Goal: Task Accomplishment & Management: Manage account settings

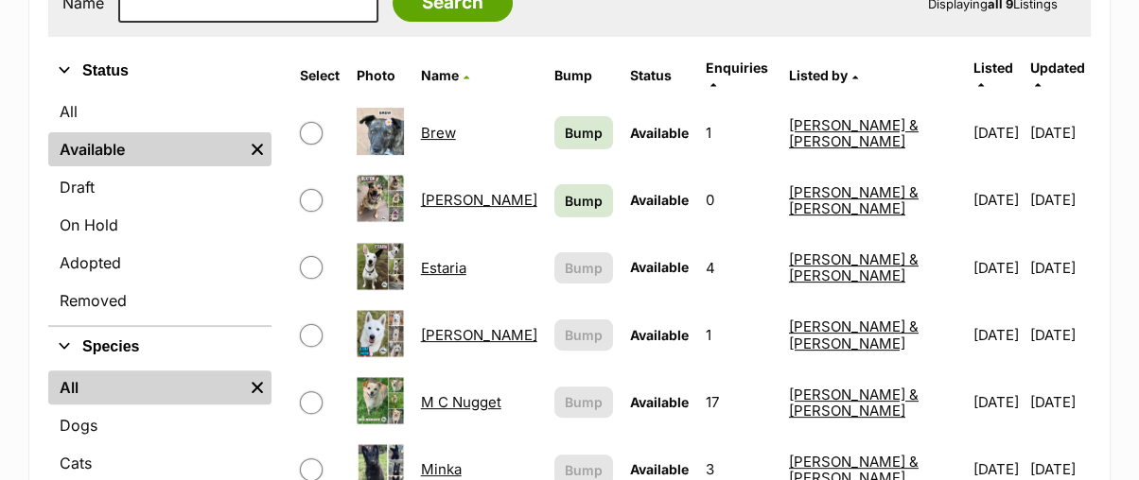
scroll to position [735, 0]
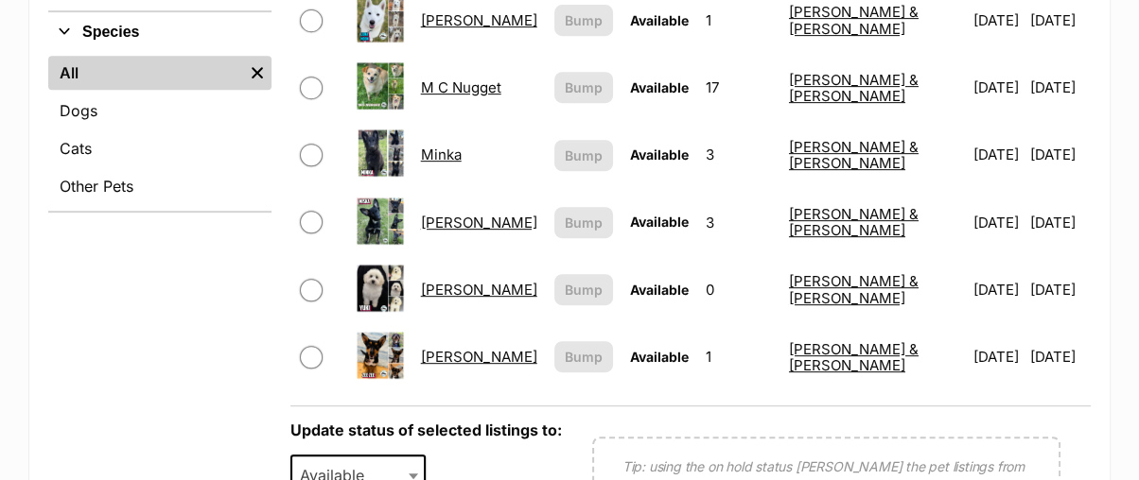
click at [462, 146] on link "Minka" at bounding box center [441, 155] width 41 height 18
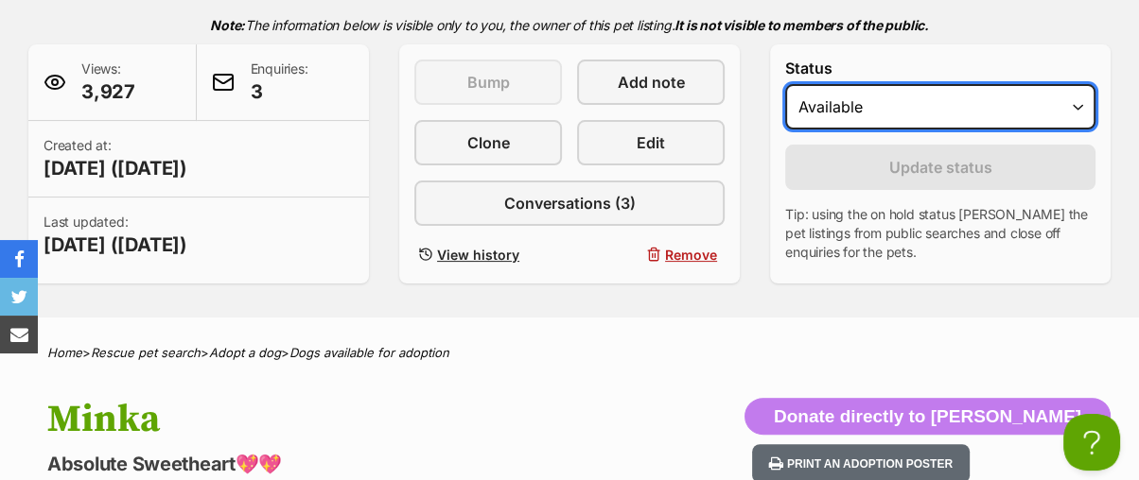
click at [827, 108] on select "Draft - not available as listing has enquires Available On hold Adopted" at bounding box center [940, 106] width 310 height 45
select select "on_hold"
click at [785, 84] on select "Draft - not available as listing has enquires Available On hold Adopted" at bounding box center [940, 106] width 310 height 45
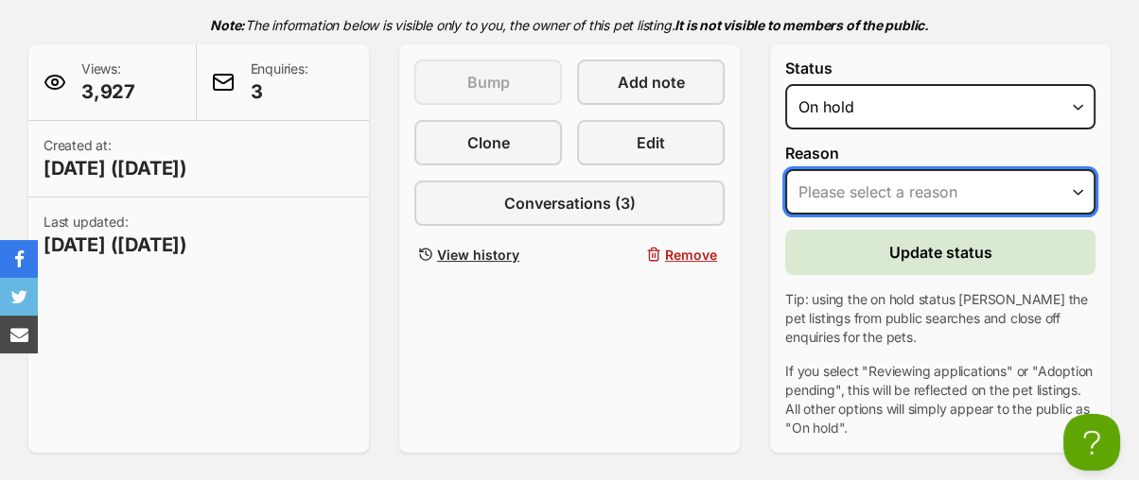
click at [812, 195] on select "Please select a reason Medical reasons Reviewing applications Adoption pending …" at bounding box center [940, 191] width 310 height 45
select select "reviewing_applications"
click at [785, 169] on select "Please select a reason Medical reasons Reviewing applications Adoption pending …" at bounding box center [940, 191] width 310 height 45
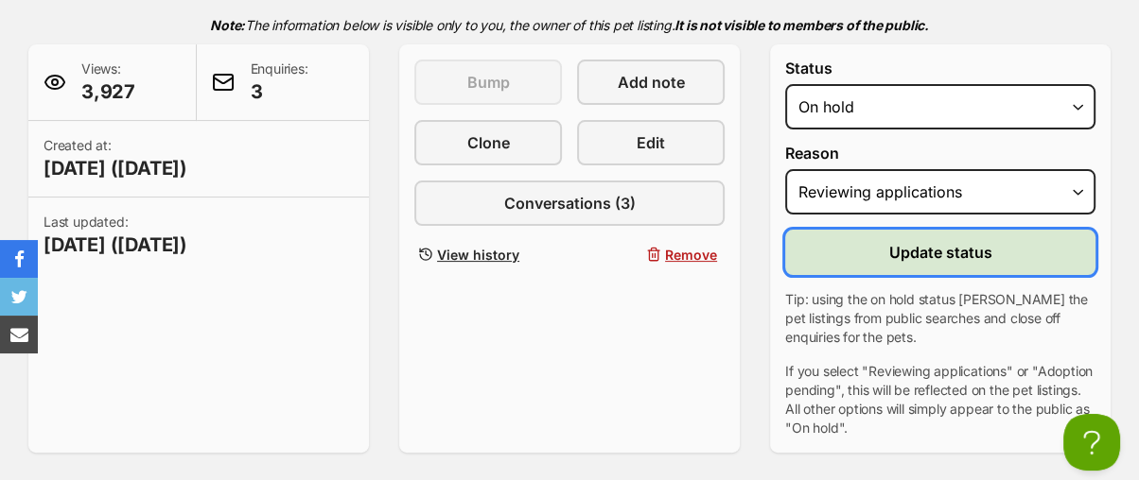
click at [854, 261] on button "Update status" at bounding box center [940, 252] width 310 height 45
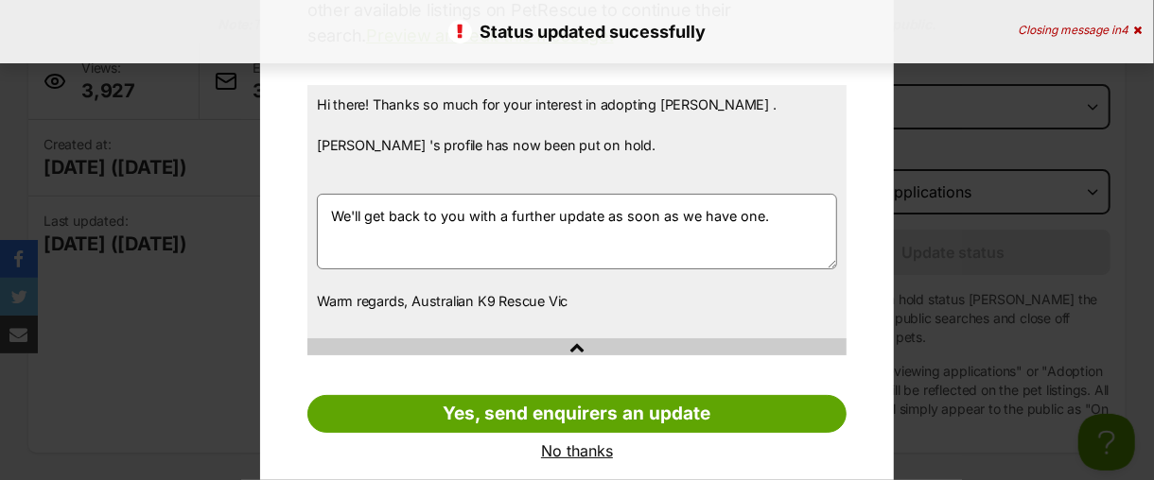
scroll to position [286, 0]
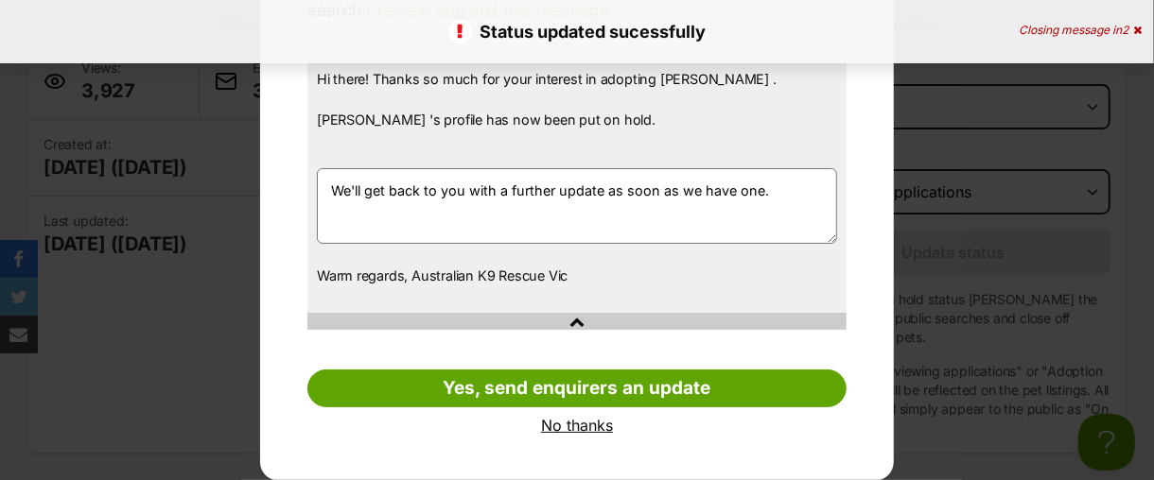
click at [558, 427] on link "No thanks" at bounding box center [576, 425] width 539 height 17
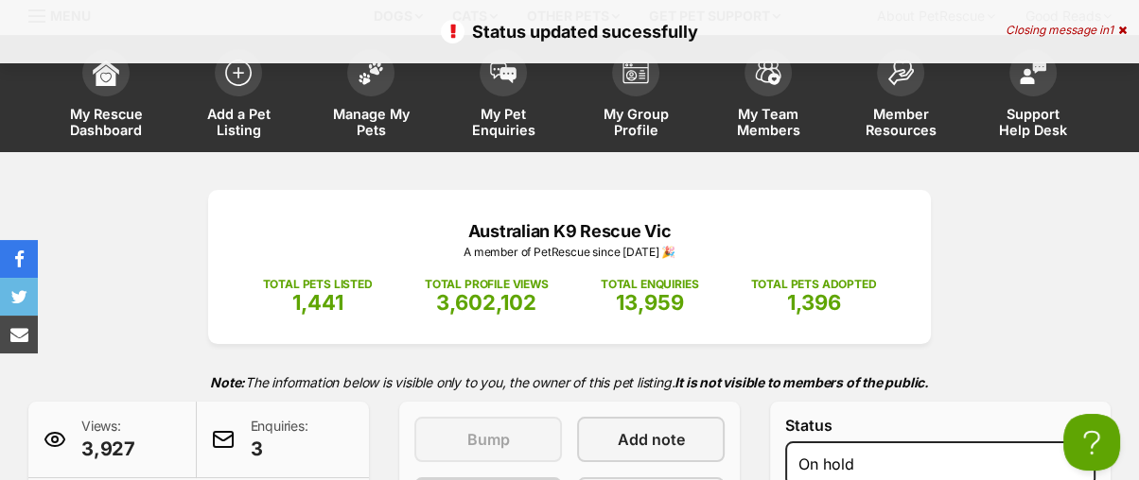
scroll to position [0, 0]
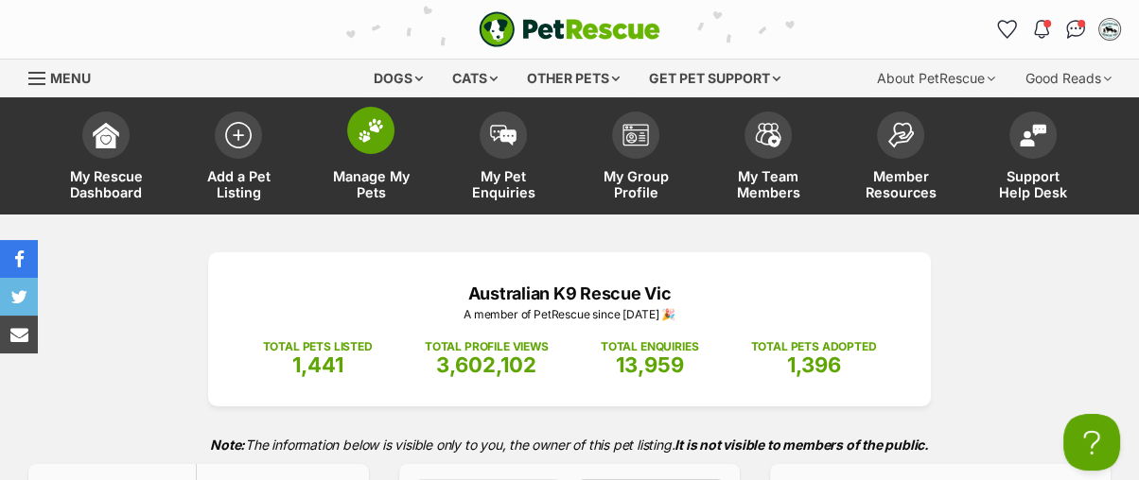
click at [378, 141] on img at bounding box center [370, 130] width 26 height 25
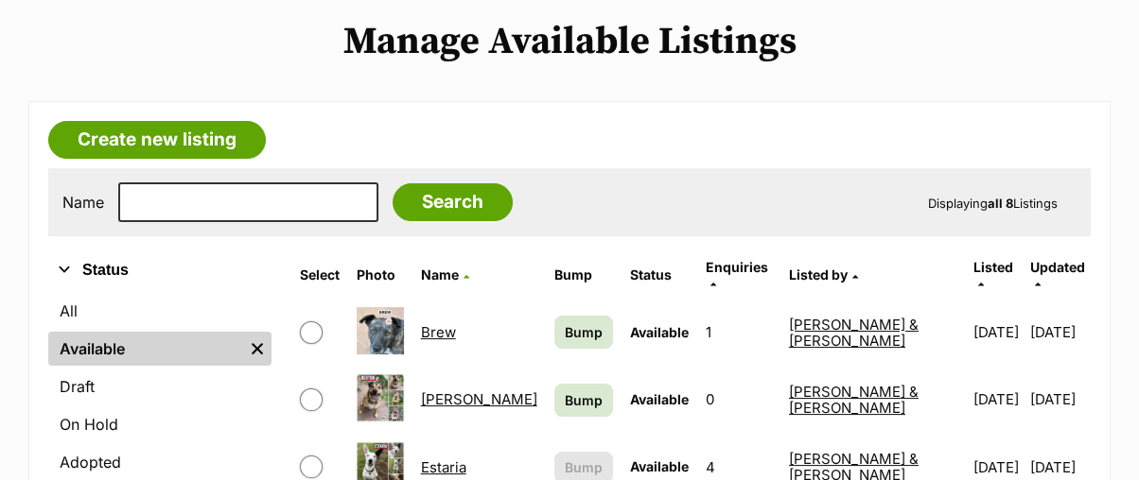
scroll to position [210, 0]
